Goal: Task Accomplishment & Management: Use online tool/utility

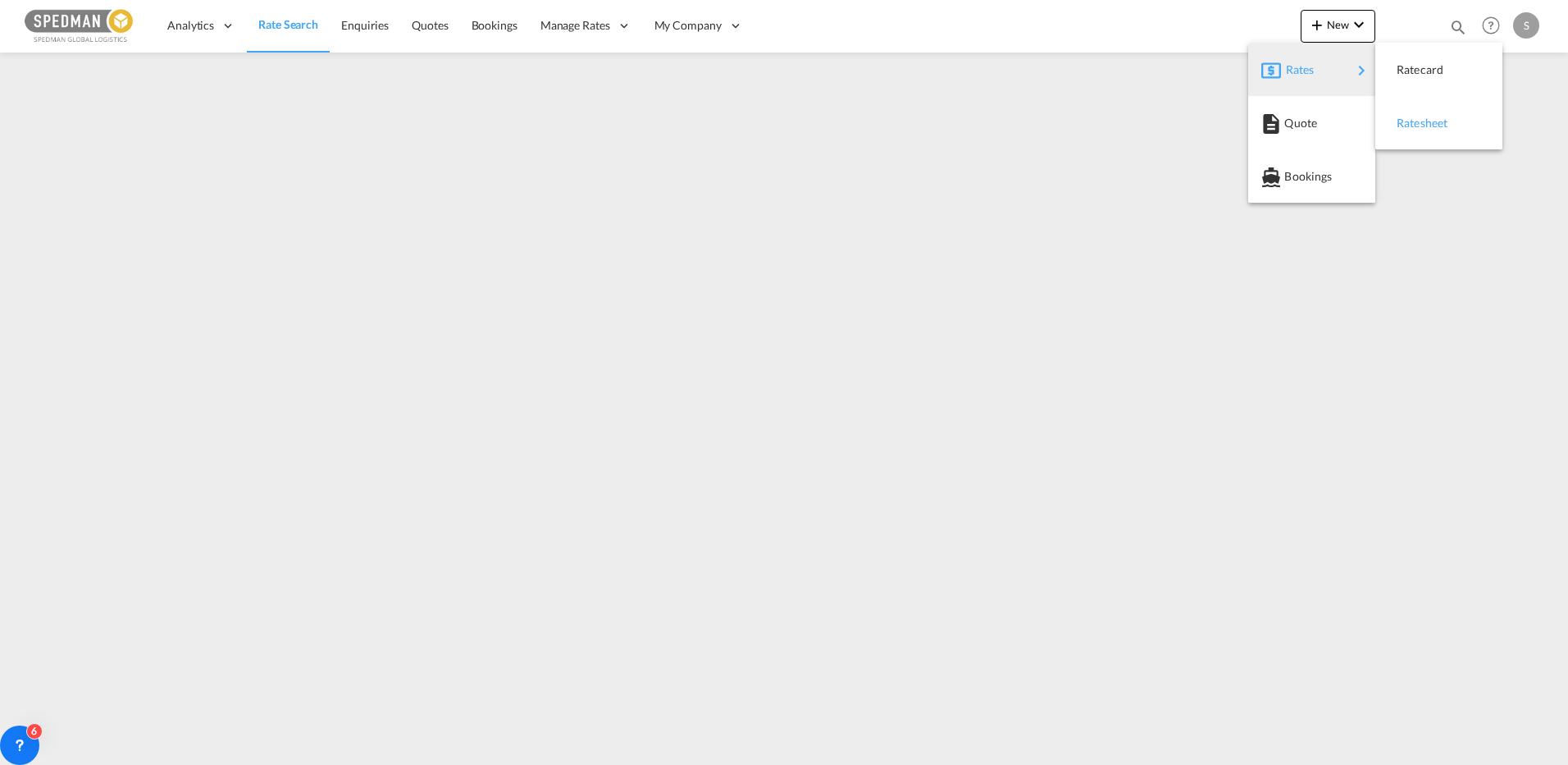
click at [1401, 120] on span "Ratesheet" at bounding box center [1405, 123] width 18 height 33
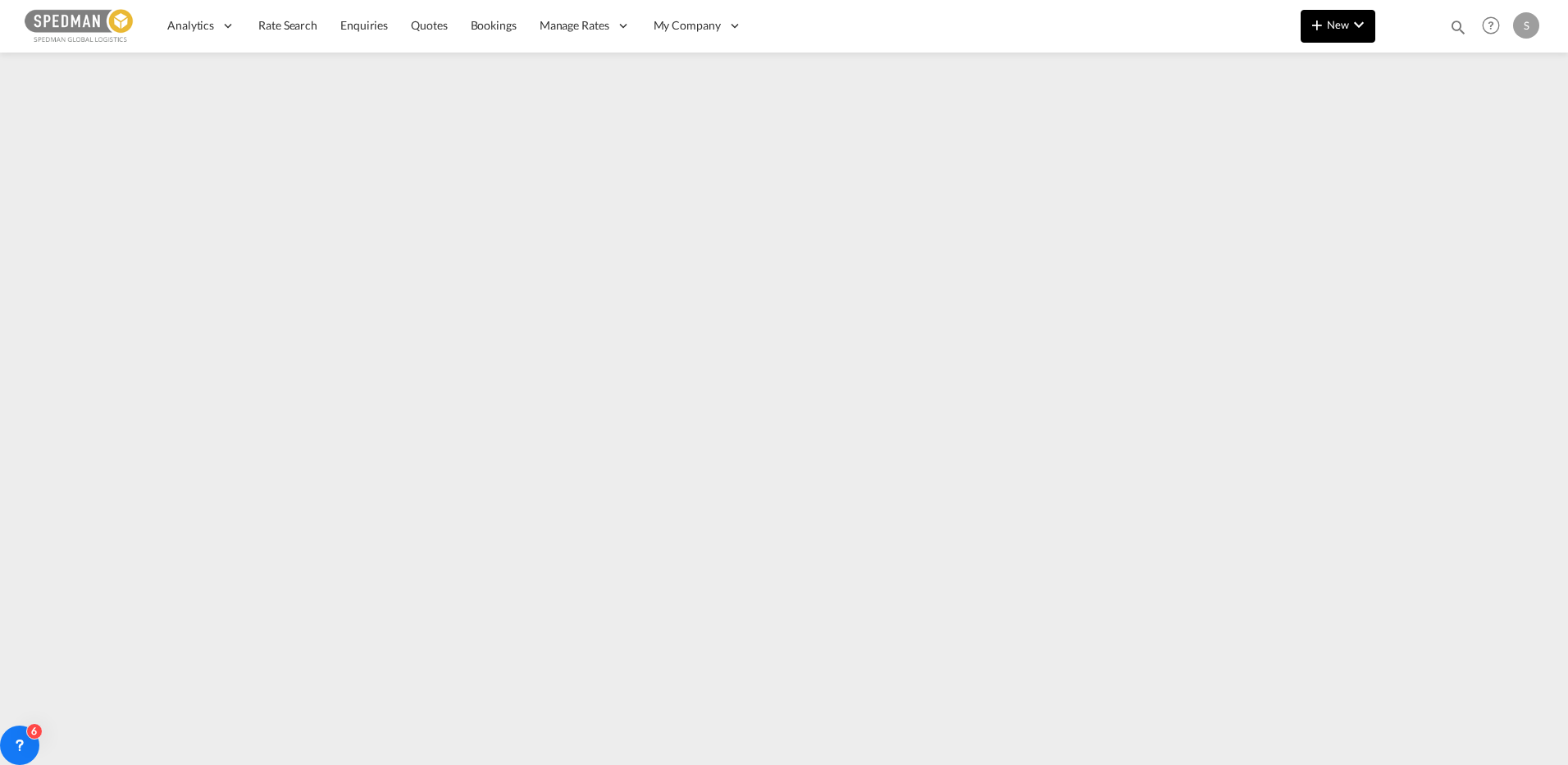
click at [1337, 34] on button "New" at bounding box center [1337, 27] width 74 height 33
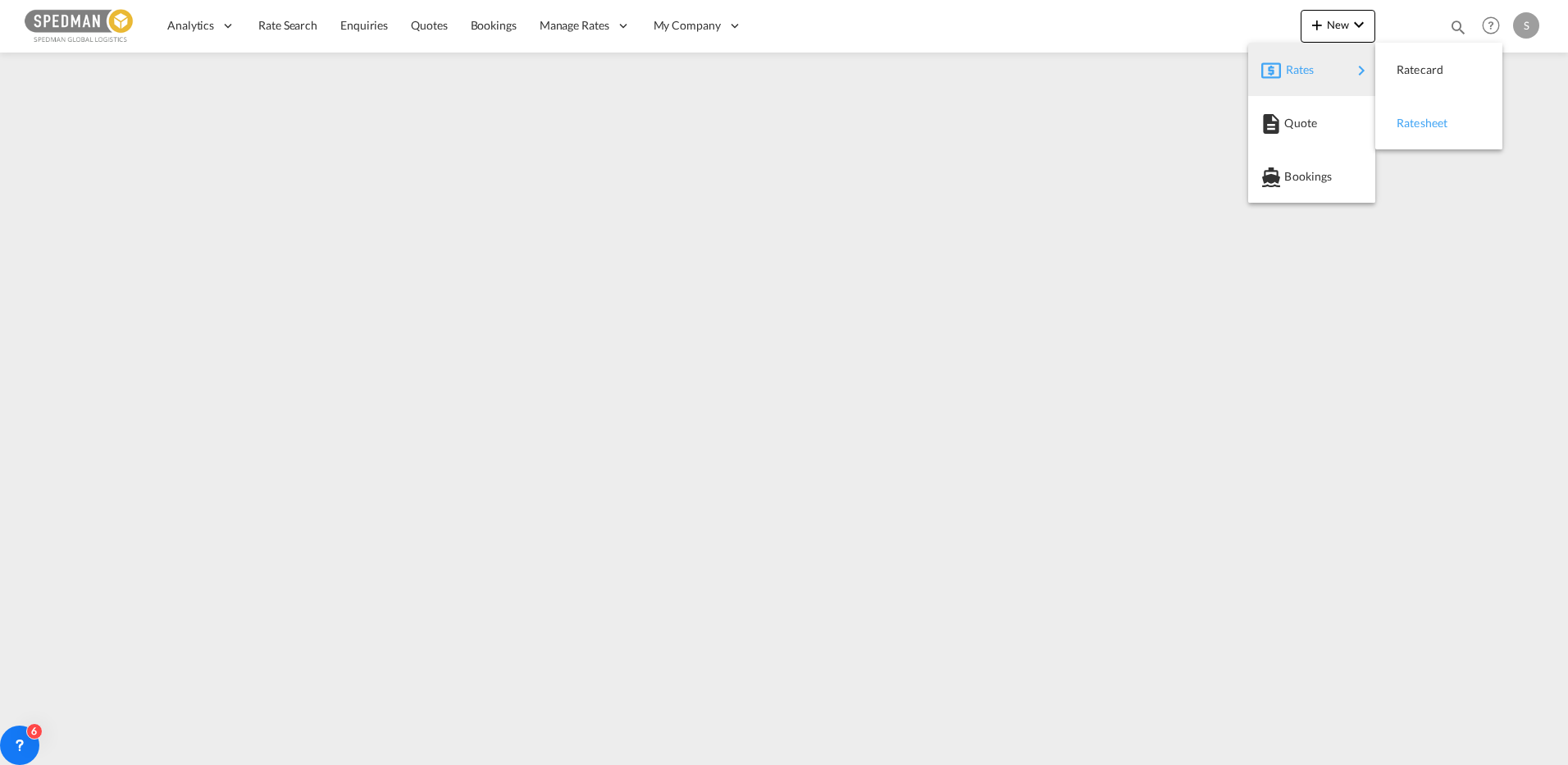
click at [1420, 133] on div "Ratesheet" at bounding box center [1427, 123] width 61 height 41
